Goal: Task Accomplishment & Management: Manage account settings

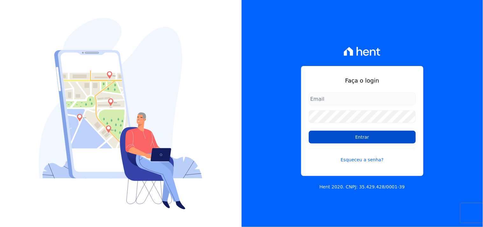
type input "[EMAIL_ADDRESS][DOMAIN_NAME]"
click at [364, 137] on input "Entrar" at bounding box center [362, 137] width 107 height 13
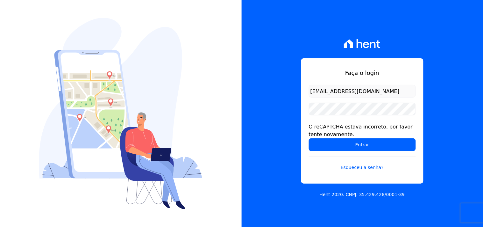
drag, startPoint x: 342, startPoint y: 131, endPoint x: 336, endPoint y: 137, distance: 7.9
click at [342, 131] on div "O reCAPTCHA estava incorreto, por favor tente novamente." at bounding box center [362, 130] width 107 height 15
click at [336, 137] on div "O reCAPTCHA estava incorreto, por favor tente novamente." at bounding box center [362, 130] width 107 height 15
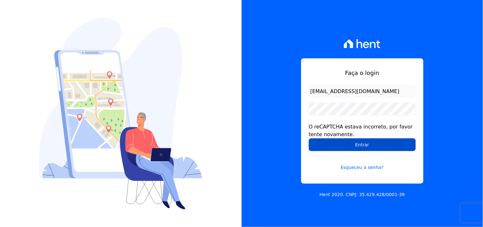
click at [334, 139] on input "Entrar" at bounding box center [362, 144] width 107 height 13
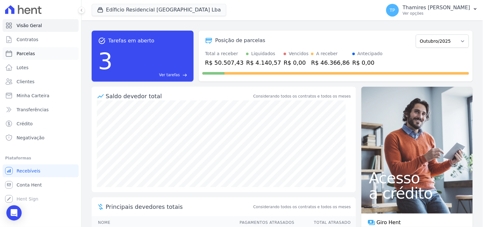
click at [32, 54] on span "Parcelas" at bounding box center [26, 53] width 18 height 6
click at [132, 9] on button "Edíficio Residencial Grevílea Park Lba" at bounding box center [159, 10] width 135 height 12
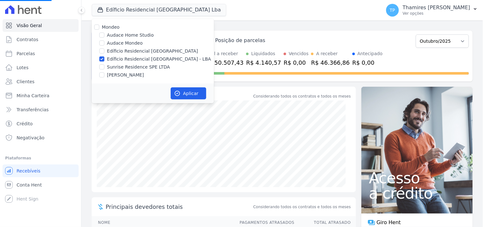
select select
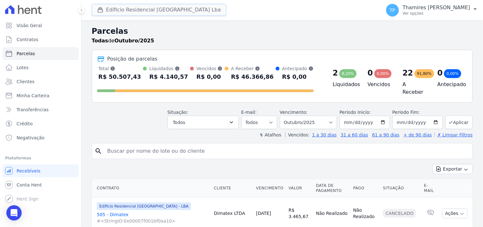
click at [145, 11] on button "Edíficio Residencial Grevílea Park Lba" at bounding box center [159, 10] width 135 height 12
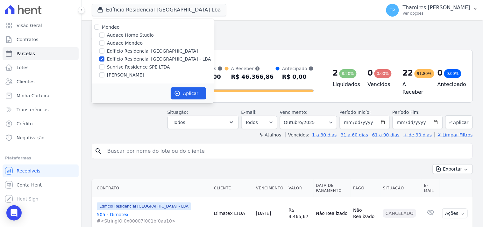
click at [132, 64] on label "Sunrise Residence SPE LTDA" at bounding box center [138, 67] width 63 height 7
click at [105, 64] on input "Sunrise Residence SPE LTDA" at bounding box center [101, 66] width 5 height 5
checkbox input "true"
click at [136, 58] on label "Edíficio Residencial Grevílea Park - LBA" at bounding box center [159, 59] width 104 height 7
click at [105, 58] on input "Edíficio Residencial Grevílea Park - LBA" at bounding box center [101, 58] width 5 height 5
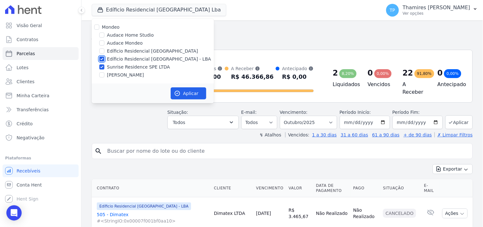
checkbox input "false"
click at [177, 88] on button "Aplicar" at bounding box center [189, 93] width 36 height 12
select select
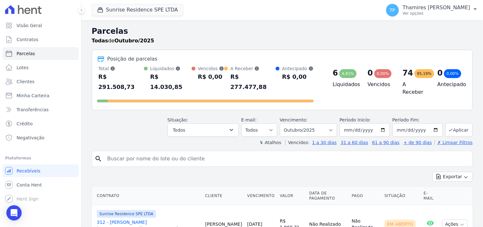
click at [140, 152] on input "search" at bounding box center [287, 158] width 367 height 13
type input "vania"
select select
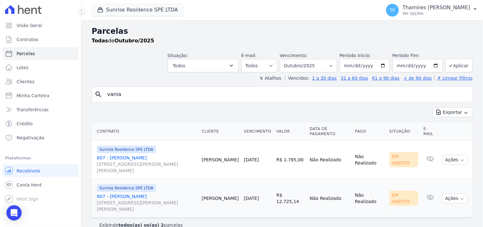
scroll to position [10, 0]
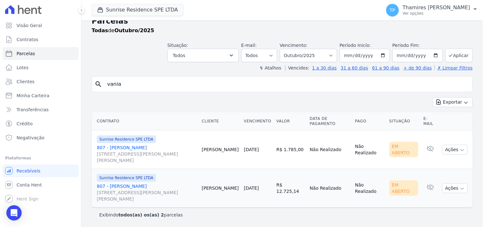
drag, startPoint x: 266, startPoint y: 185, endPoint x: 300, endPoint y: 197, distance: 36.2
click at [300, 197] on tr "Sunrise Residence SPE LTDA 807 - Vania da Silva Alves Rua Anacleto Luiz de Oliv…" at bounding box center [282, 188] width 381 height 39
click at [294, 200] on td "R$ 12.725,14" at bounding box center [290, 188] width 33 height 39
click at [116, 10] on button "Sunrise Residence SPE LTDA" at bounding box center [138, 10] width 92 height 12
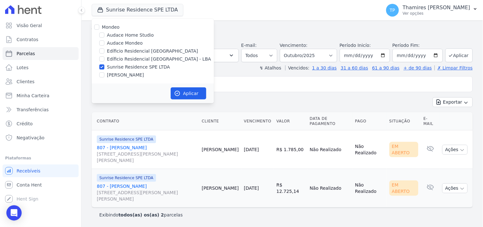
click at [118, 43] on label "Audace Mondeo" at bounding box center [125, 43] width 36 height 7
click at [105, 43] on input "Audace Mondeo" at bounding box center [101, 42] width 5 height 5
checkbox input "true"
click at [121, 68] on label "Sunrise Residence SPE LTDA" at bounding box center [138, 67] width 63 height 7
click at [105, 68] on input "Sunrise Residence SPE LTDA" at bounding box center [101, 66] width 5 height 5
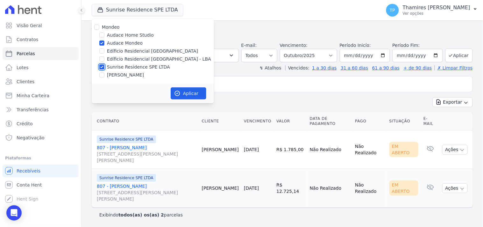
checkbox input "false"
click at [185, 93] on button "Aplicar" at bounding box center [189, 93] width 36 height 12
select select
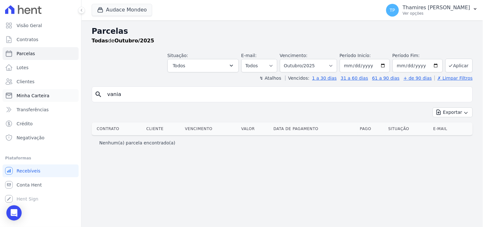
drag, startPoint x: 131, startPoint y: 90, endPoint x: 74, endPoint y: 91, distance: 57.4
click at [74, 91] on div "Visão Geral Contratos Parcelas Lotes Clientes Minha Carteira Transferências Cré…" at bounding box center [241, 113] width 483 height 227
click at [126, 73] on header "Parcelas Todas de Outubro/2025 Situação: Agendado Em Aberto Pago Processando Ca…" at bounding box center [282, 53] width 381 height 56
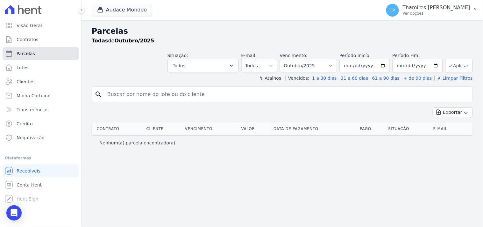
click at [38, 55] on link "Parcelas" at bounding box center [41, 53] width 76 height 13
select select
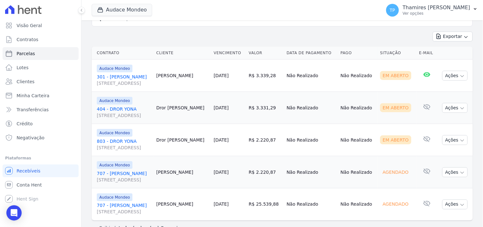
scroll to position [143, 0]
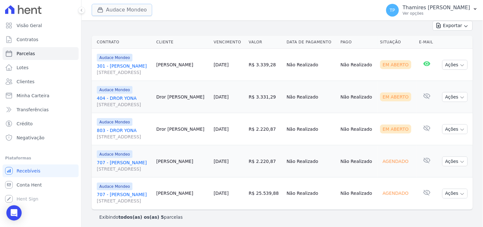
click at [117, 12] on button "Audace Mondeo" at bounding box center [122, 10] width 61 height 12
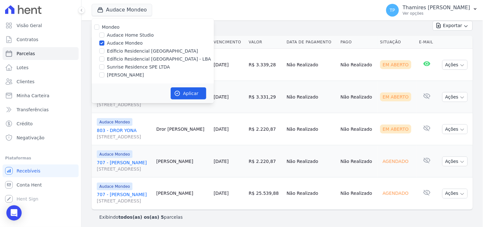
click at [116, 59] on label "Edíficio Residencial Grevílea Park - LBA" at bounding box center [159, 59] width 104 height 7
click at [105, 59] on input "Edíficio Residencial Grevílea Park - LBA" at bounding box center [101, 58] width 5 height 5
checkbox input "true"
click at [120, 42] on label "Audace Mondeo" at bounding box center [125, 43] width 36 height 7
click at [105, 42] on input "Audace Mondeo" at bounding box center [101, 42] width 5 height 5
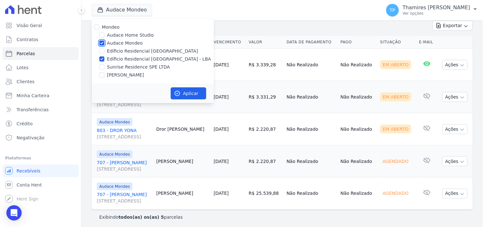
checkbox input "false"
click at [179, 90] on button "Aplicar" at bounding box center [189, 93] width 36 height 12
select select
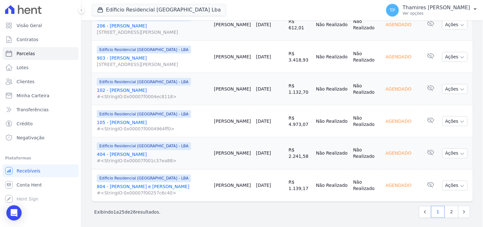
scroll to position [815, 0]
click at [450, 205] on link "2" at bounding box center [452, 211] width 14 height 12
select select
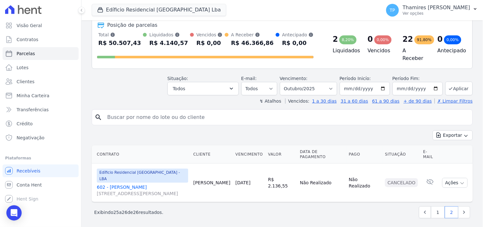
scroll to position [34, 0]
click at [160, 12] on button "Edíficio Residencial Grevílea Park Lba" at bounding box center [159, 10] width 135 height 12
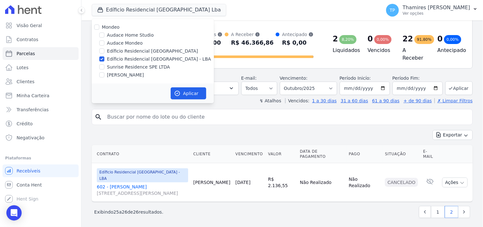
click at [139, 74] on label "Terreno de Goioerê" at bounding box center [125, 75] width 37 height 7
click at [105, 74] on input "Terreno de Goioerê" at bounding box center [101, 74] width 5 height 5
checkbox input "true"
click at [147, 59] on label "Edíficio Residencial Grevílea Park - LBA" at bounding box center [159, 59] width 104 height 7
click at [105, 59] on input "Edíficio Residencial Grevílea Park - LBA" at bounding box center [101, 58] width 5 height 5
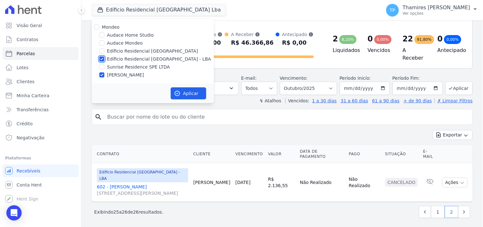
checkbox input "false"
click at [183, 95] on button "Aplicar" at bounding box center [189, 93] width 36 height 12
select select
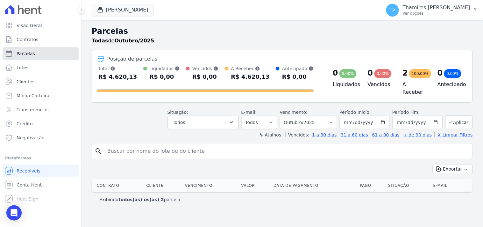
click at [55, 51] on link "Parcelas" at bounding box center [41, 53] width 76 height 13
select select
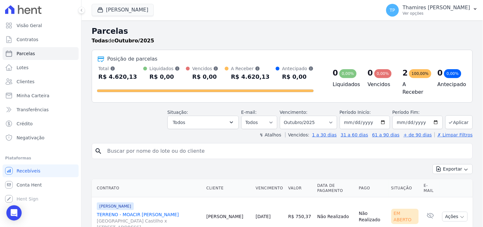
scroll to position [64, 0]
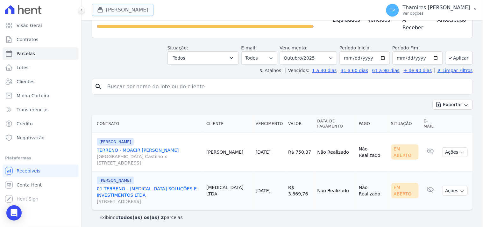
click at [122, 11] on button "Terreno De Goioerê" at bounding box center [123, 10] width 62 height 12
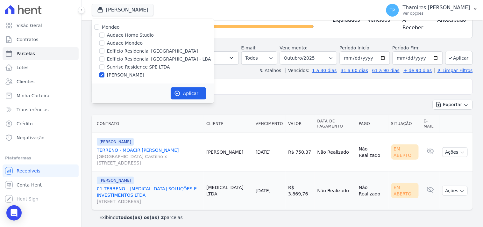
click at [129, 65] on label "Sunrise Residence SPE LTDA" at bounding box center [138, 67] width 63 height 7
click at [105, 65] on input "Sunrise Residence SPE LTDA" at bounding box center [101, 66] width 5 height 5
checkbox input "true"
click at [130, 73] on label "Terreno de Goioerê" at bounding box center [125, 75] width 37 height 7
click at [105, 73] on input "Terreno de Goioerê" at bounding box center [101, 74] width 5 height 5
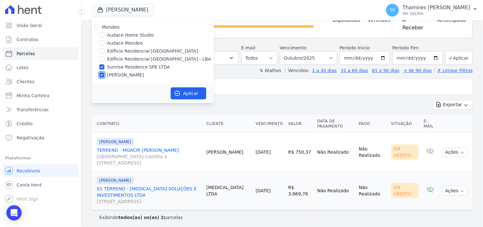
checkbox input "false"
click at [184, 91] on button "Aplicar" at bounding box center [189, 93] width 36 height 12
select select
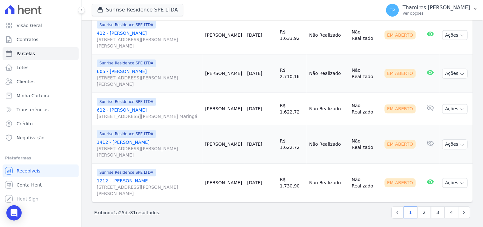
scroll to position [903, 0]
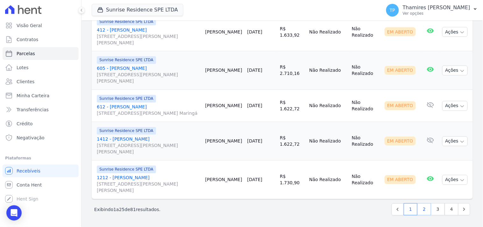
click at [423, 212] on link "2" at bounding box center [425, 209] width 14 height 12
select select
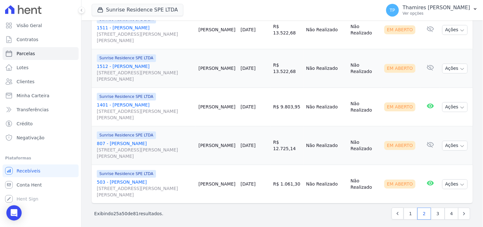
scroll to position [960, 0]
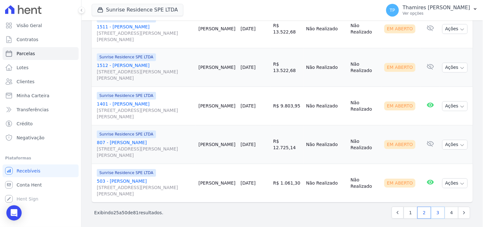
click at [432, 211] on link "3" at bounding box center [438, 212] width 14 height 12
select select
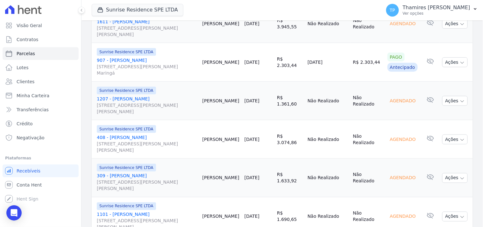
scroll to position [743, 0]
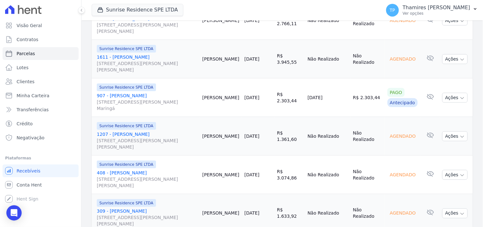
drag, startPoint x: 338, startPoint y: 88, endPoint x: 303, endPoint y: 88, distance: 34.4
click at [303, 88] on tr "Sunrise Residence SPE LTDA 907 - Franciane Ranzoni Rua Anacleto Luiz de Oliveir…" at bounding box center [282, 97] width 381 height 39
click at [120, 92] on link "907 - Franciane Ranzoni Rua Anacleto Luiz de Oliveira, 146, APTO 907, Gleba Pat…" at bounding box center [147, 101] width 100 height 19
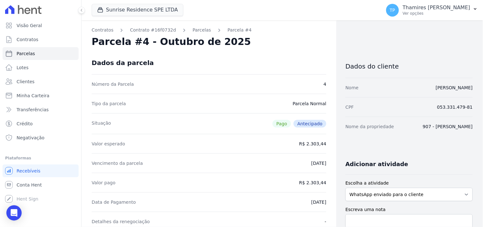
select select
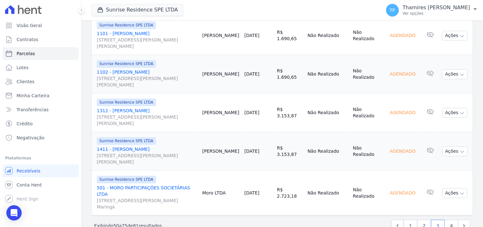
scroll to position [960, 0]
click at [449, 219] on link "4" at bounding box center [452, 225] width 14 height 12
click at [450, 219] on link "4" at bounding box center [452, 225] width 14 height 12
select select
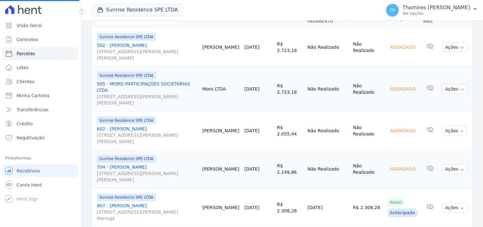
scroll to position [227, 0]
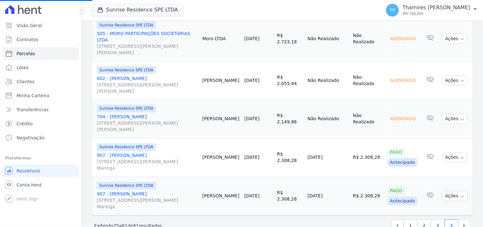
select select
click at [134, 152] on link "907 - Franciane Ranzoni Rua Anacleto Luiz de Oliveira, 146, APTO 907, Gleba Pat…" at bounding box center [147, 161] width 101 height 19
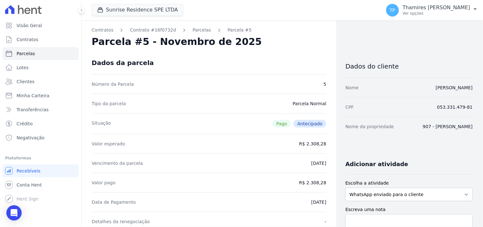
select select
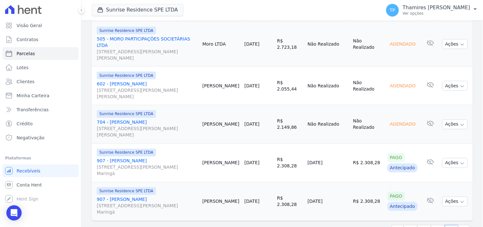
scroll to position [227, 0]
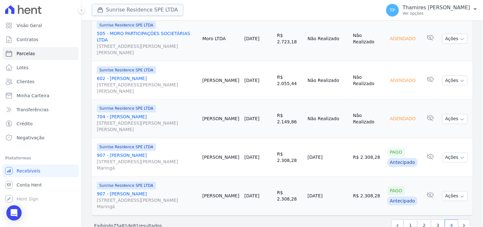
click at [146, 9] on button "Sunrise Residence SPE LTDA" at bounding box center [138, 10] width 92 height 12
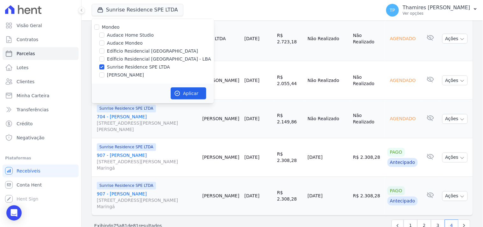
click at [135, 72] on label "Terreno de Goioerê" at bounding box center [125, 75] width 37 height 7
click at [105, 72] on input "Terreno de Goioerê" at bounding box center [101, 74] width 5 height 5
checkbox input "true"
click at [135, 65] on label "Sunrise Residence SPE LTDA" at bounding box center [138, 67] width 63 height 7
click at [105, 65] on input "Sunrise Residence SPE LTDA" at bounding box center [101, 66] width 5 height 5
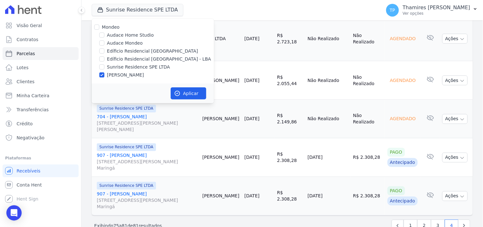
click at [133, 70] on label "Sunrise Residence SPE LTDA" at bounding box center [138, 67] width 63 height 7
click at [105, 69] on input "Sunrise Residence SPE LTDA" at bounding box center [101, 66] width 5 height 5
checkbox input "true"
click at [134, 73] on label "Terreno de Goioerê" at bounding box center [125, 75] width 37 height 7
click at [105, 73] on input "Terreno de Goioerê" at bounding box center [101, 74] width 5 height 5
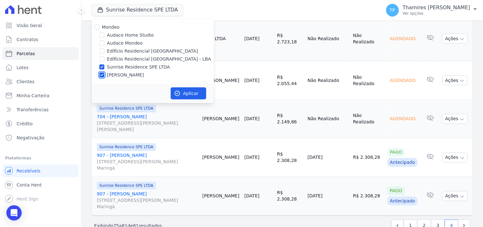
checkbox input "false"
click at [42, 25] on link "Visão Geral" at bounding box center [41, 25] width 76 height 13
